Goal: Transaction & Acquisition: Purchase product/service

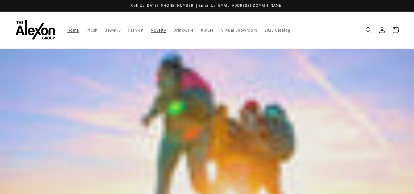
click at [161, 27] on link "Novelty" at bounding box center [158, 30] width 22 height 13
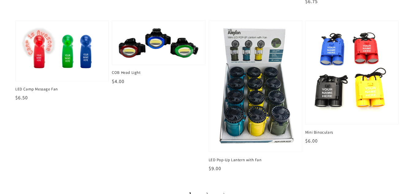
scroll to position [806, 0]
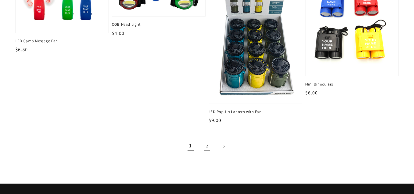
click at [206, 145] on link "2" at bounding box center [206, 145] width 13 height 13
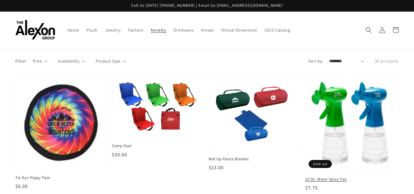
click at [336, 98] on img at bounding box center [351, 123] width 83 height 85
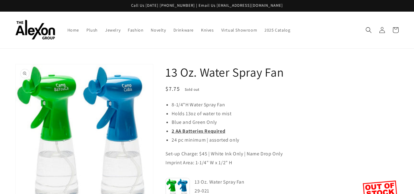
drag, startPoint x: 86, startPoint y: 108, endPoint x: 66, endPoint y: 94, distance: 24.2
click at [66, 94] on button "Open media 1 in gallery view" at bounding box center [84, 134] width 137 height 141
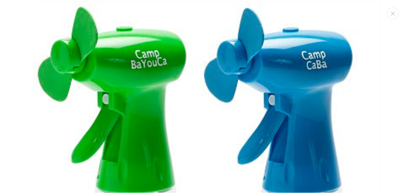
scroll to position [12, 0]
